Goal: Check status: Check status

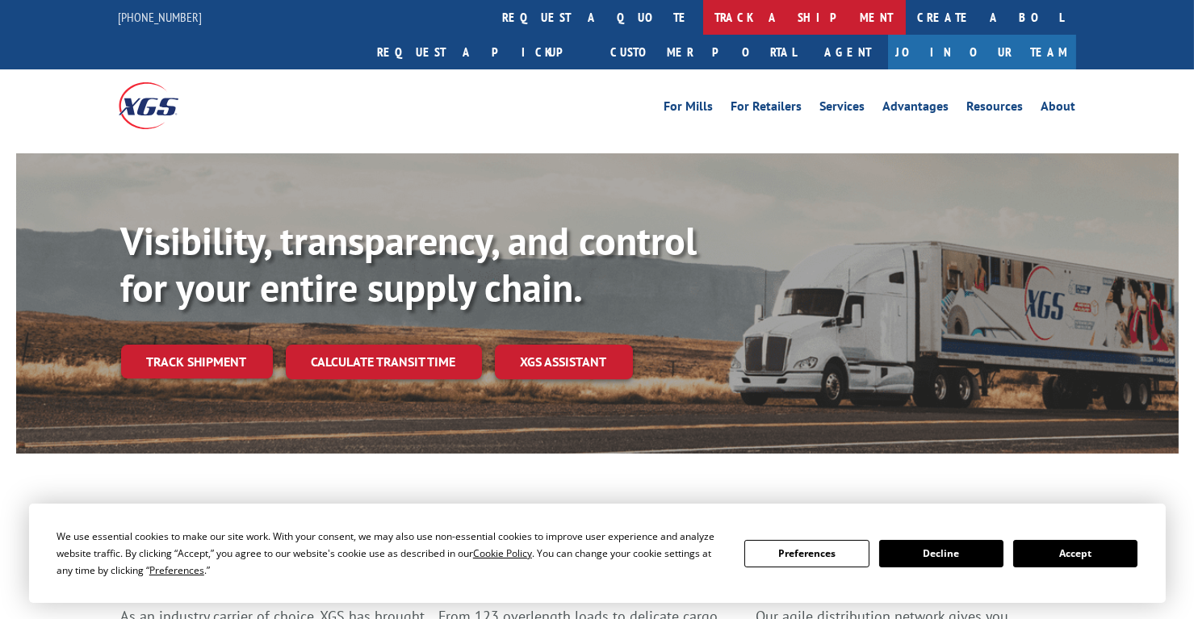
click at [703, 15] on link "track a shipment" at bounding box center [804, 17] width 203 height 35
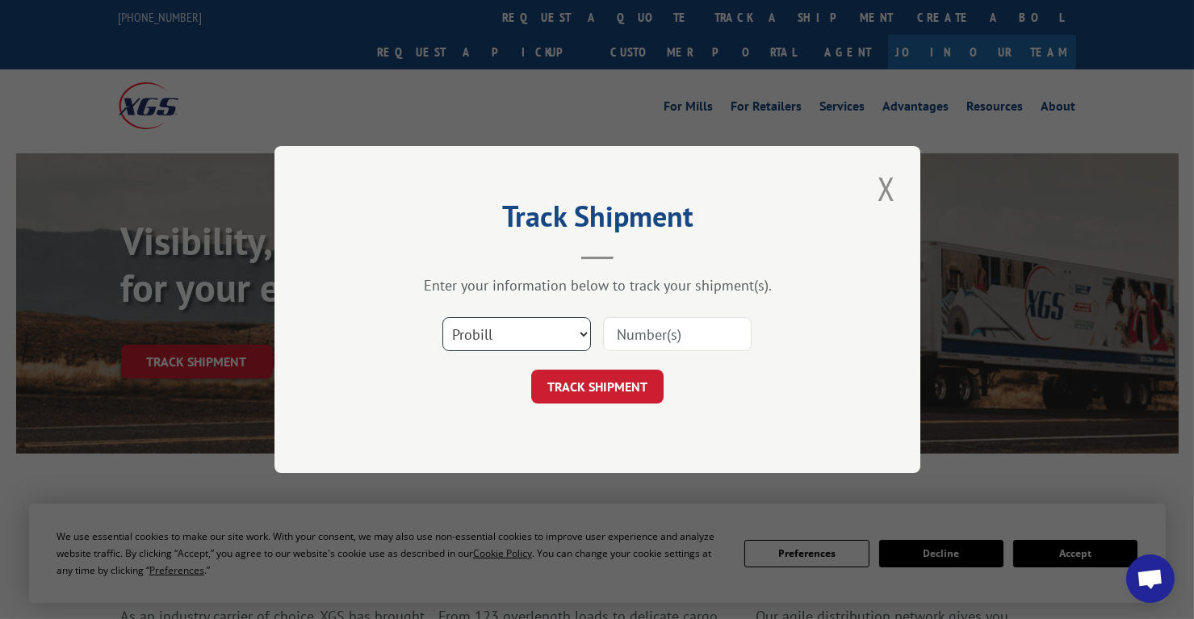
click at [512, 342] on select "Select category... Probill BOL PO" at bounding box center [517, 334] width 149 height 34
select select "po"
click at [443, 317] on select "Select category... Probill BOL PO" at bounding box center [517, 334] width 149 height 34
click at [647, 337] on input at bounding box center [677, 334] width 149 height 34
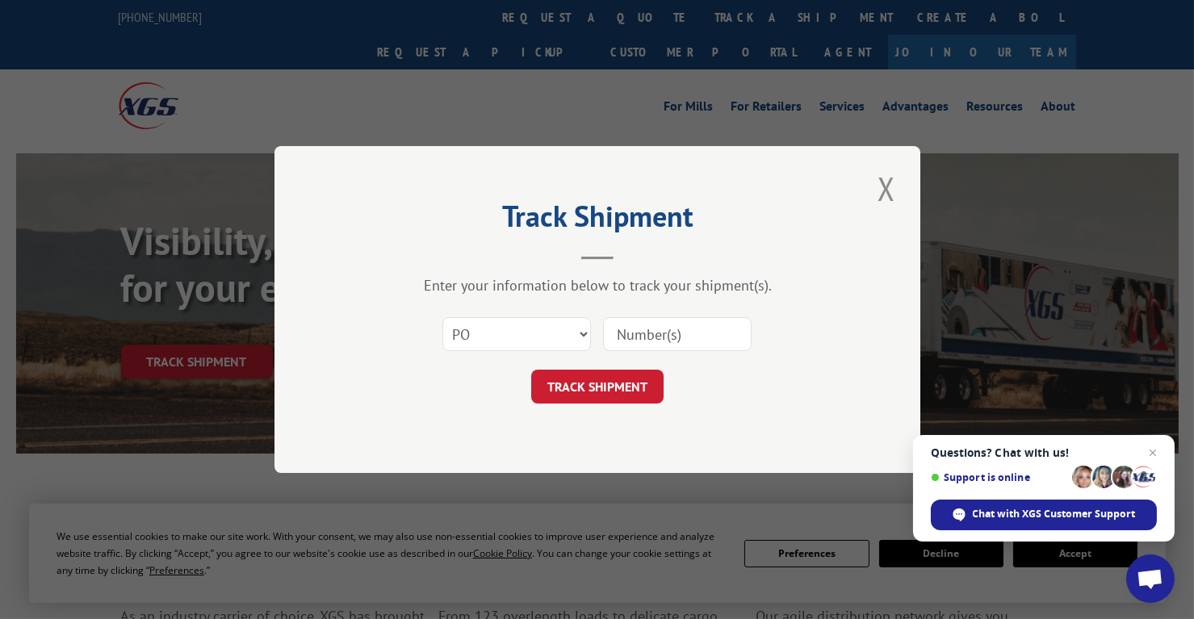
paste input "21505930"
type input "21505930"
click at [610, 405] on div "Track Shipment Enter your information below to track your shipment(s). Select c…" at bounding box center [598, 309] width 646 height 327
click at [618, 382] on button "TRACK SHIPMENT" at bounding box center [597, 387] width 132 height 34
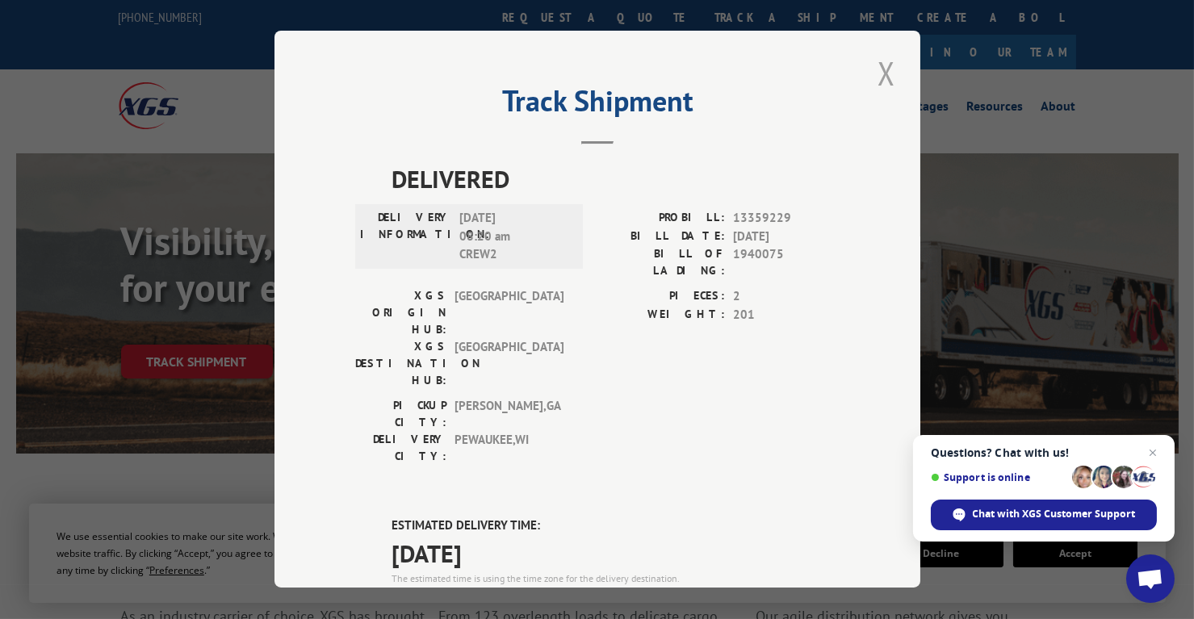
click at [874, 65] on button "Close modal" at bounding box center [886, 73] width 27 height 44
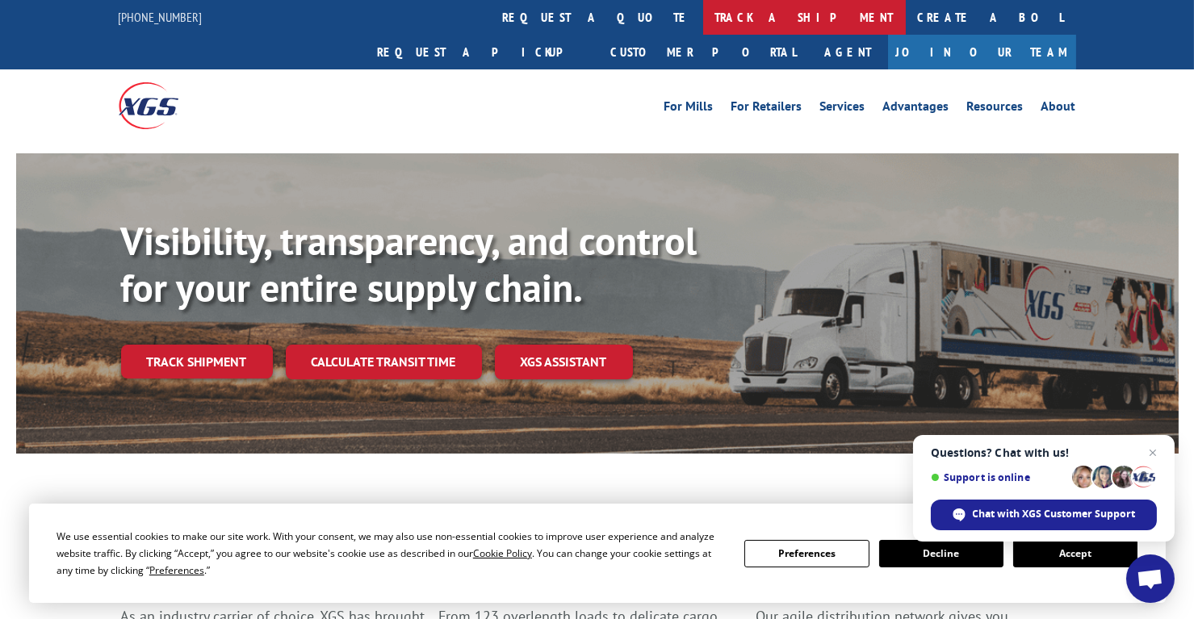
click at [703, 15] on link "track a shipment" at bounding box center [804, 17] width 203 height 35
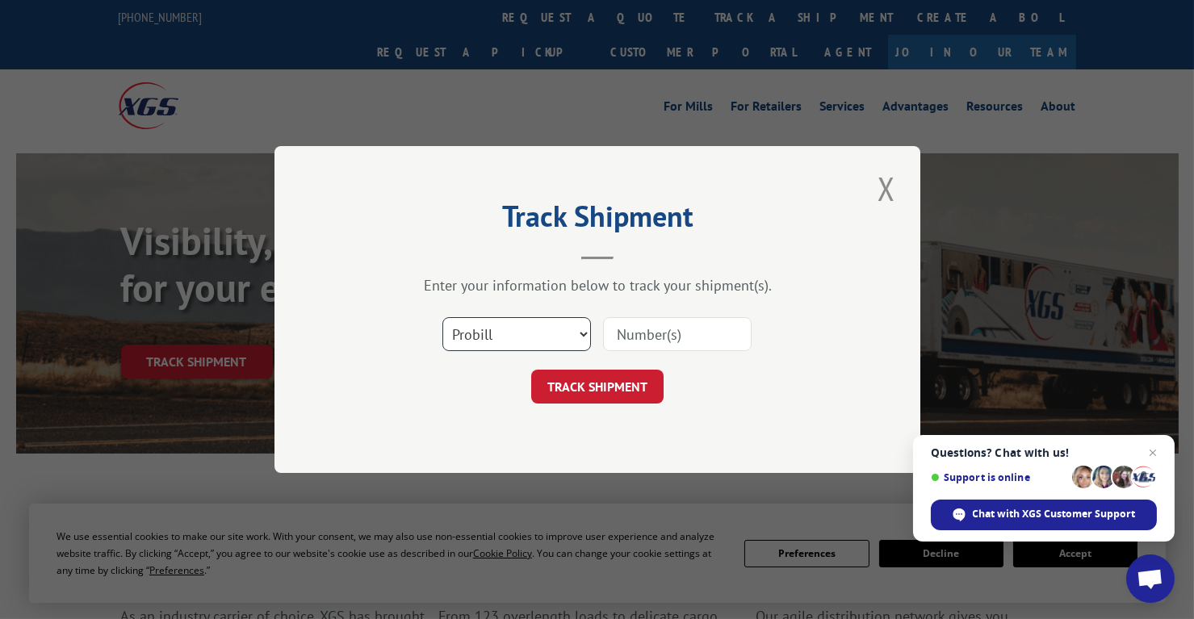
click at [510, 331] on select "Select category... Probill BOL PO" at bounding box center [517, 334] width 149 height 34
select select "po"
click at [443, 317] on select "Select category... Probill BOL PO" at bounding box center [517, 334] width 149 height 34
click at [625, 342] on input at bounding box center [677, 334] width 149 height 34
paste input "21506017"
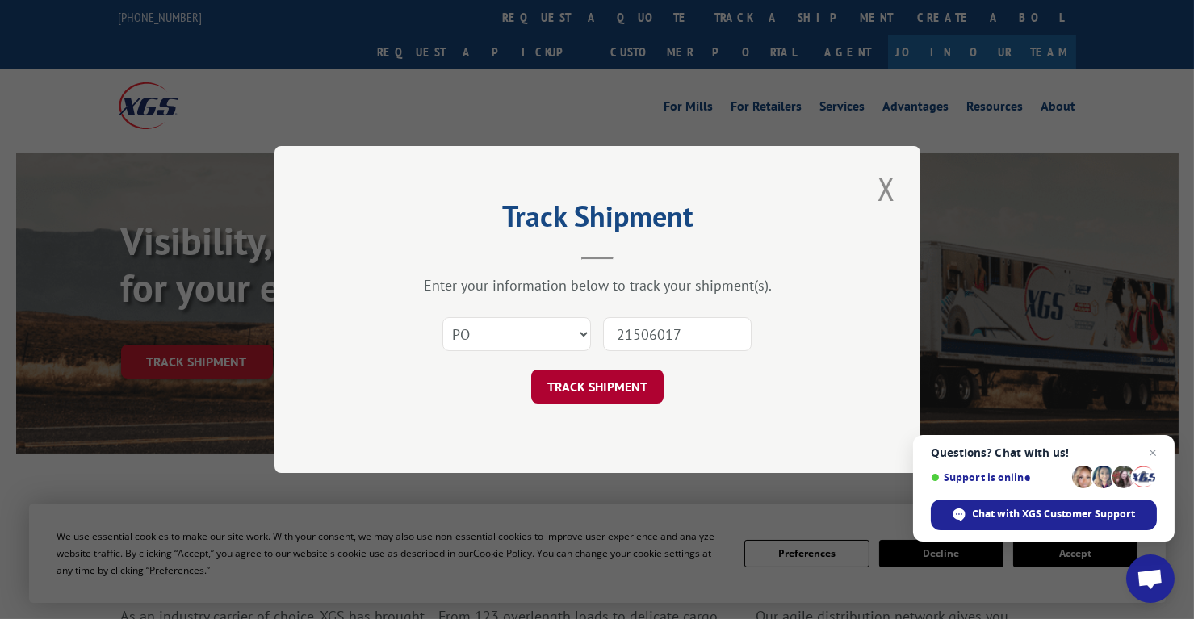
type input "21506017"
click at [619, 379] on button "TRACK SHIPMENT" at bounding box center [597, 387] width 132 height 34
